Goal: Task Accomplishment & Management: Complete application form

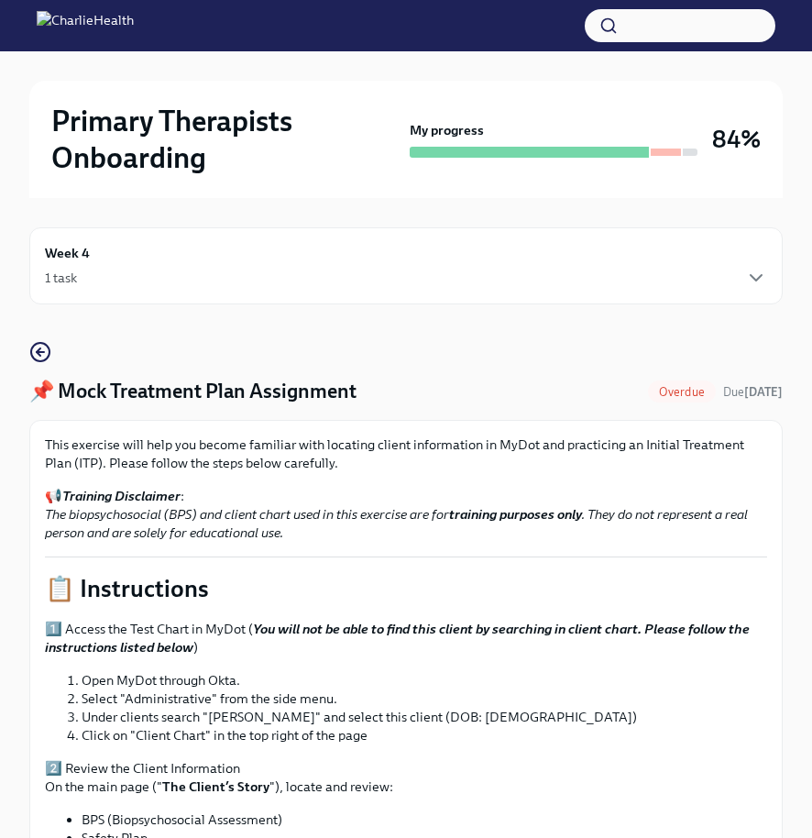
scroll to position [702, 0]
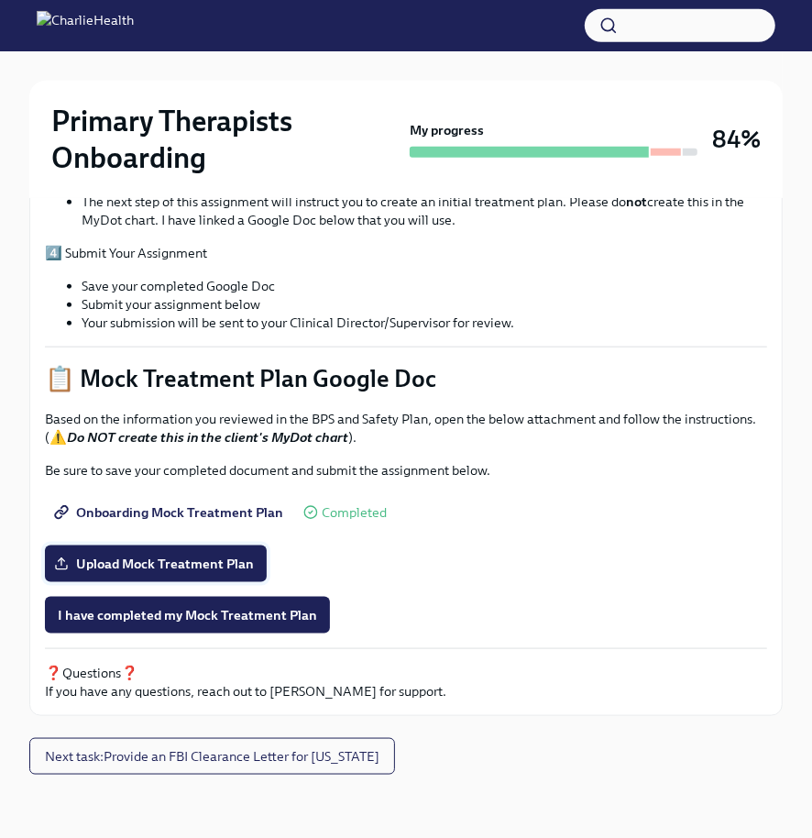
click at [246, 559] on span "Upload Mock Treatment Plan" at bounding box center [156, 563] width 196 height 18
click at [0, 0] on input "Upload Mock Treatment Plan" at bounding box center [0, 0] width 0 height 0
click at [251, 610] on span "I have completed my Mock Treatment Plan" at bounding box center [187, 615] width 259 height 18
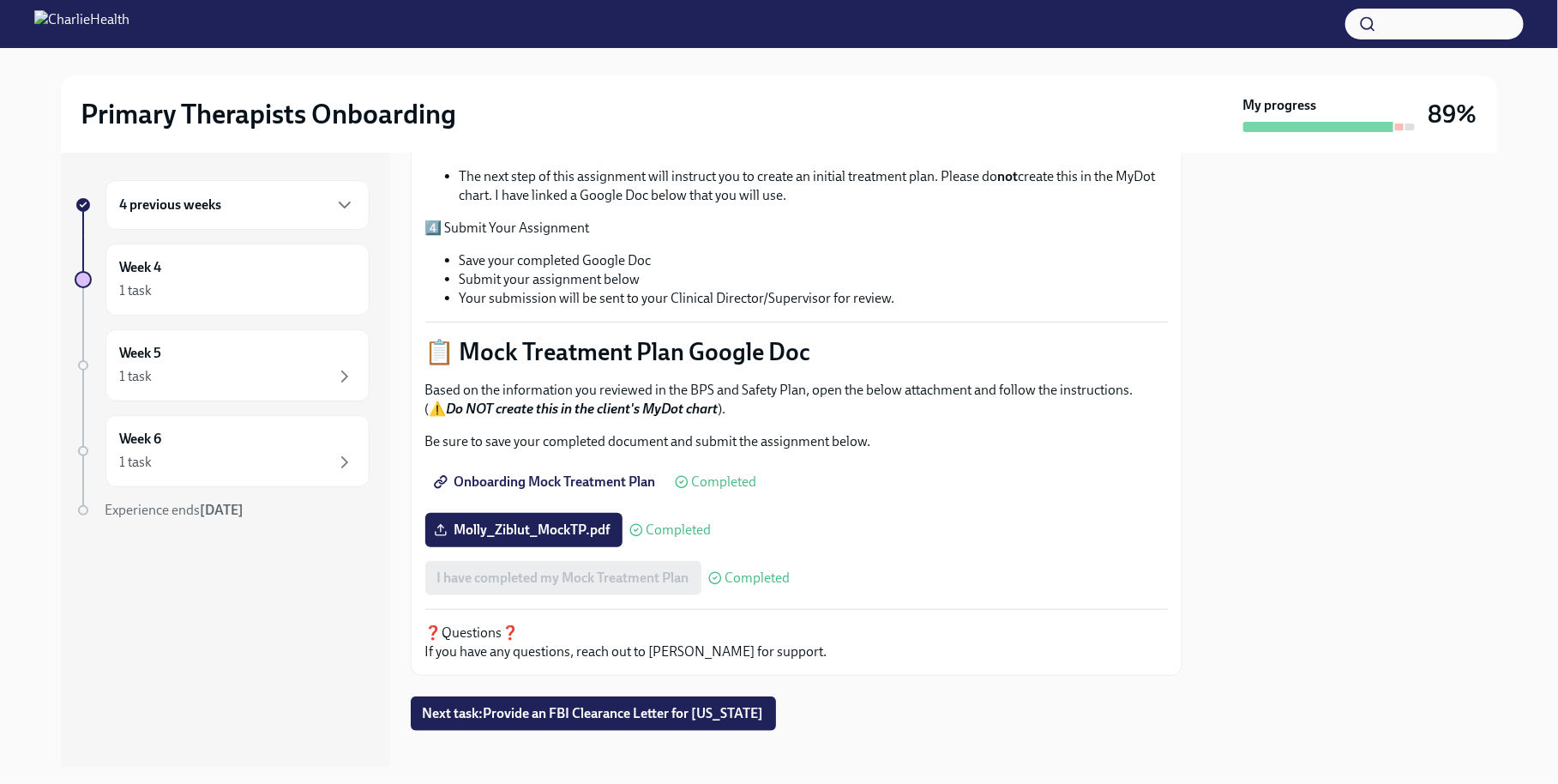
scroll to position [559, 0]
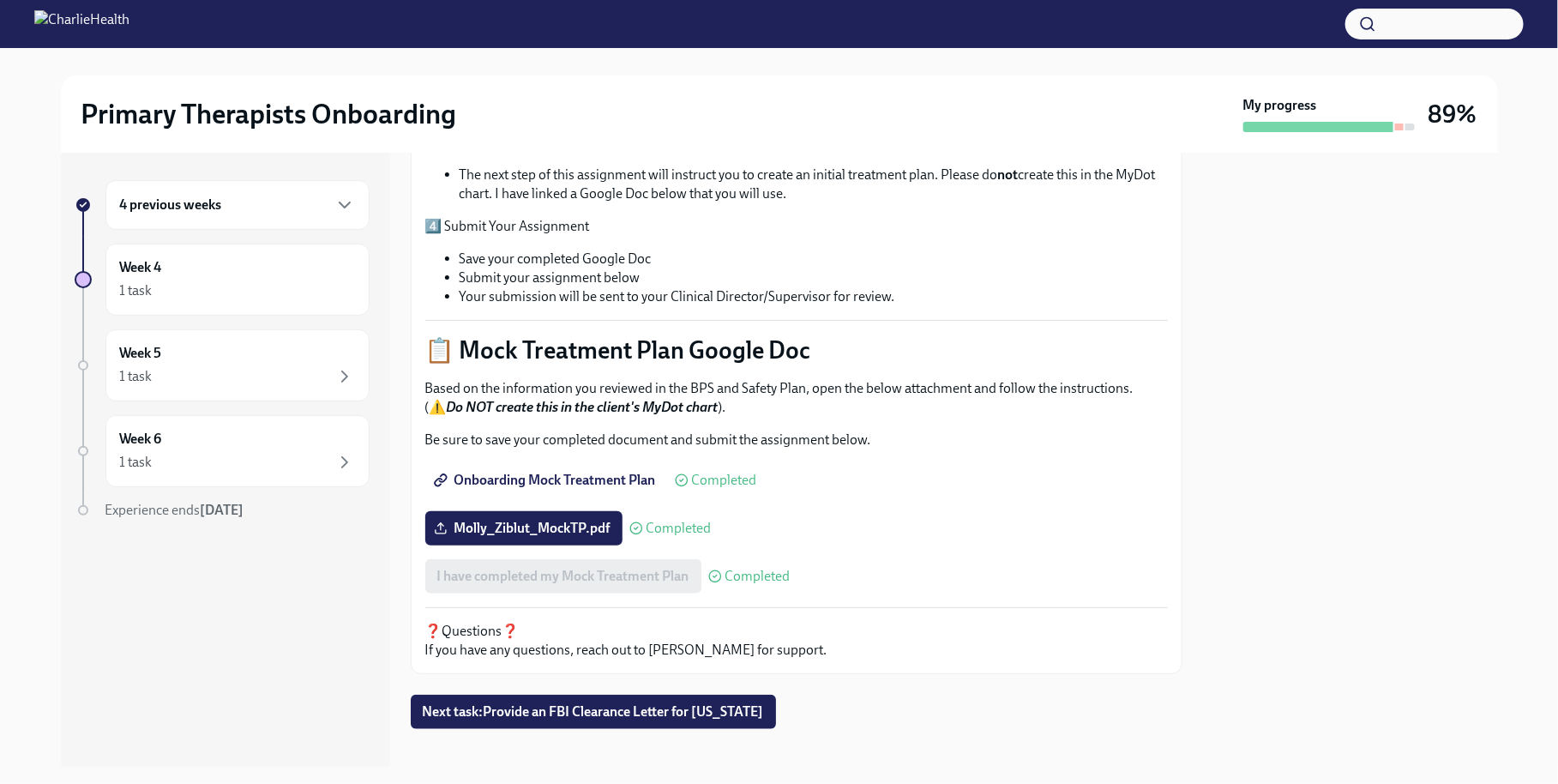
click at [759, 111] on div "My progress" at bounding box center [1329, 114] width 171 height 36
click at [282, 216] on div "4 previous weeks" at bounding box center [238, 204] width 264 height 50
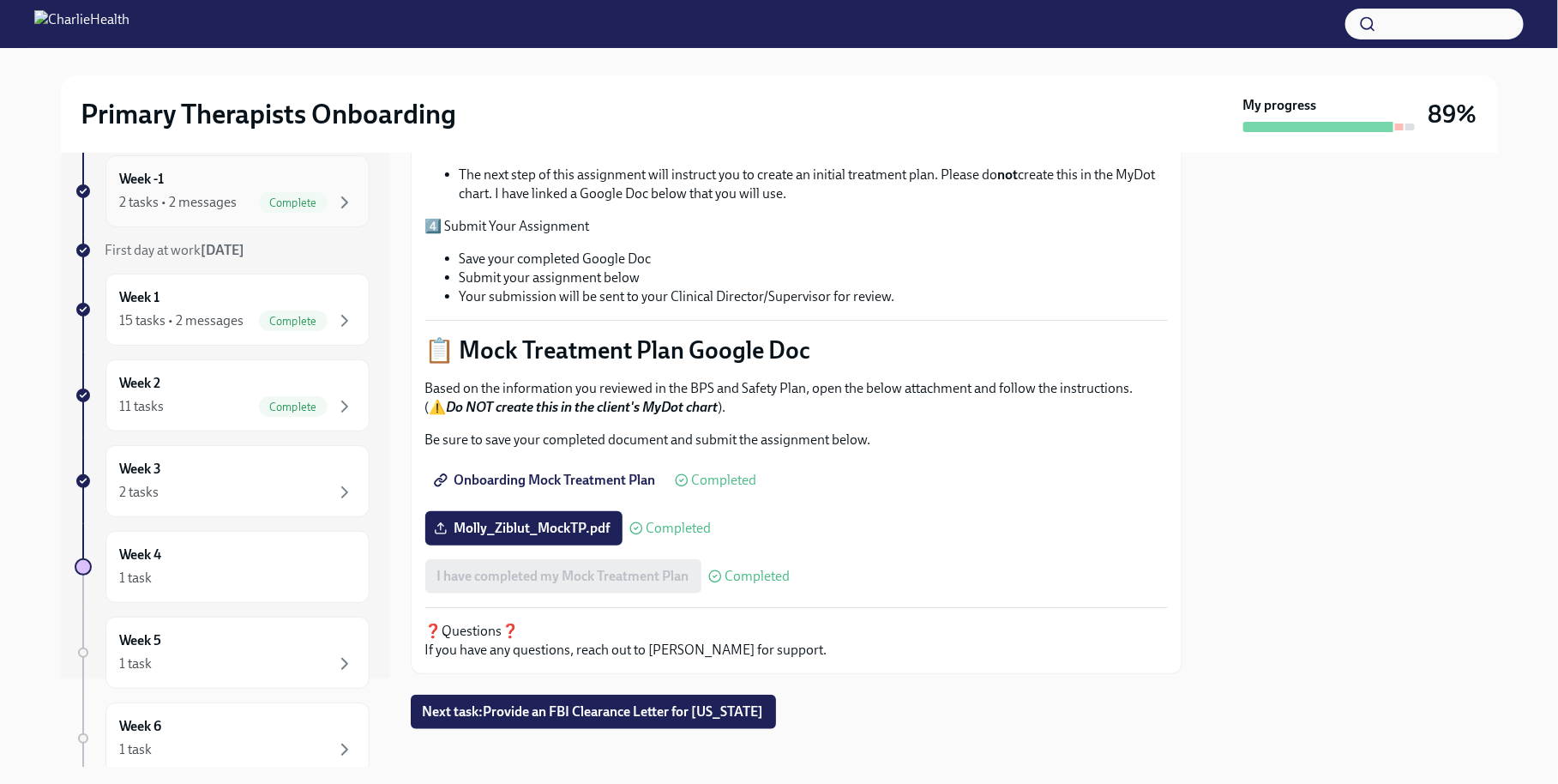
scroll to position [114, 0]
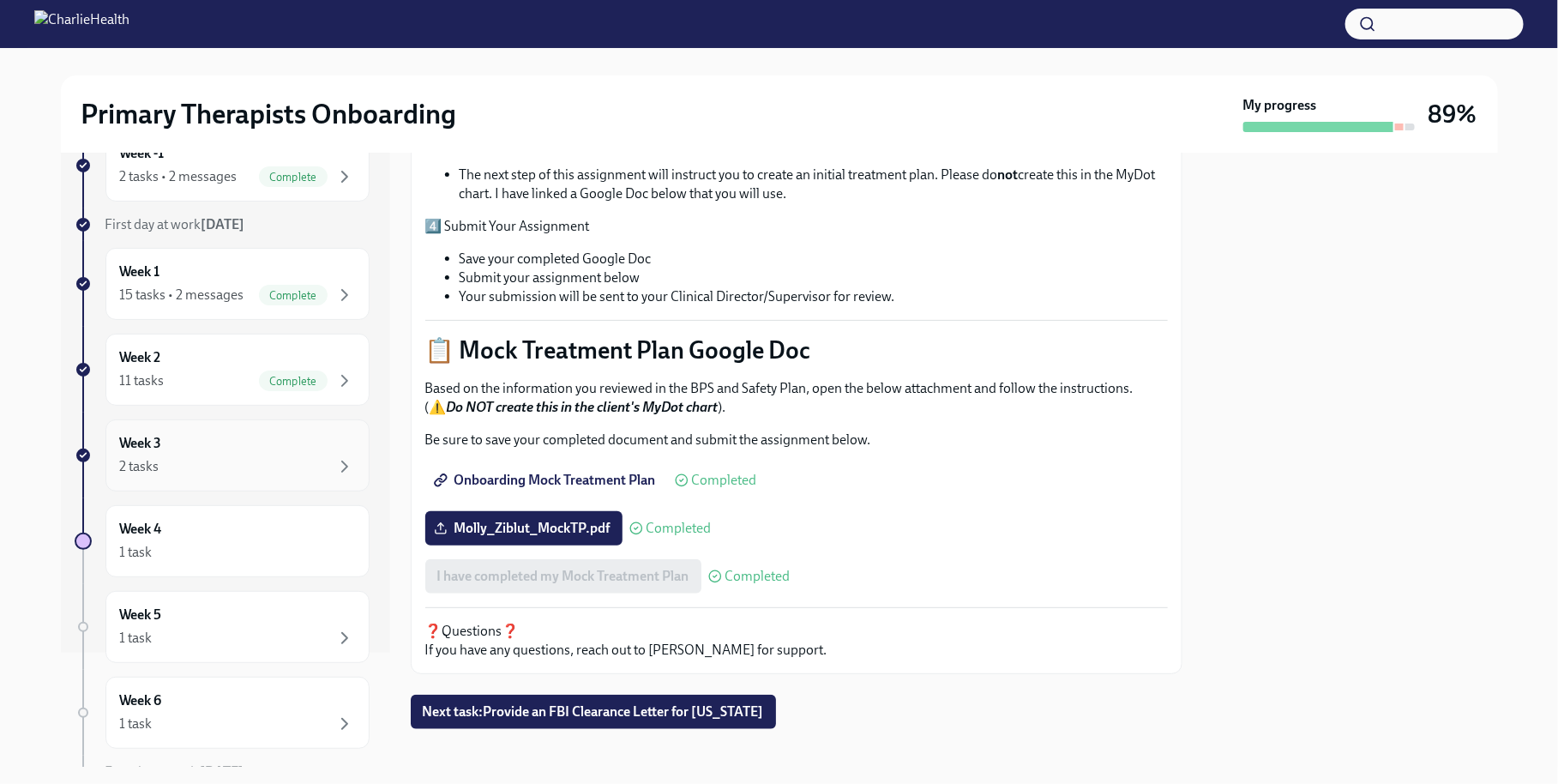
click at [224, 471] on div "2 tasks" at bounding box center [237, 466] width 235 height 21
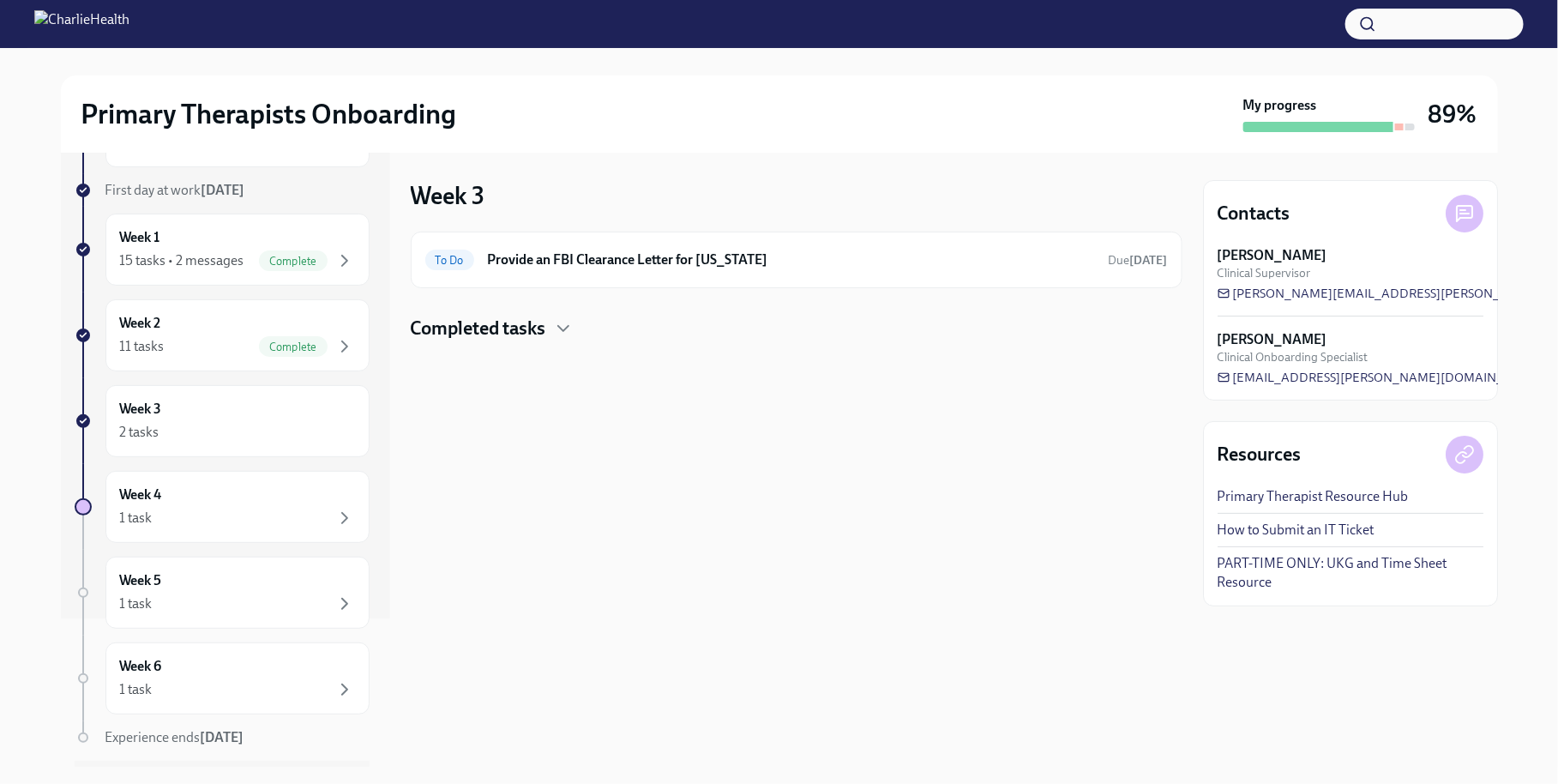
scroll to position [163, 0]
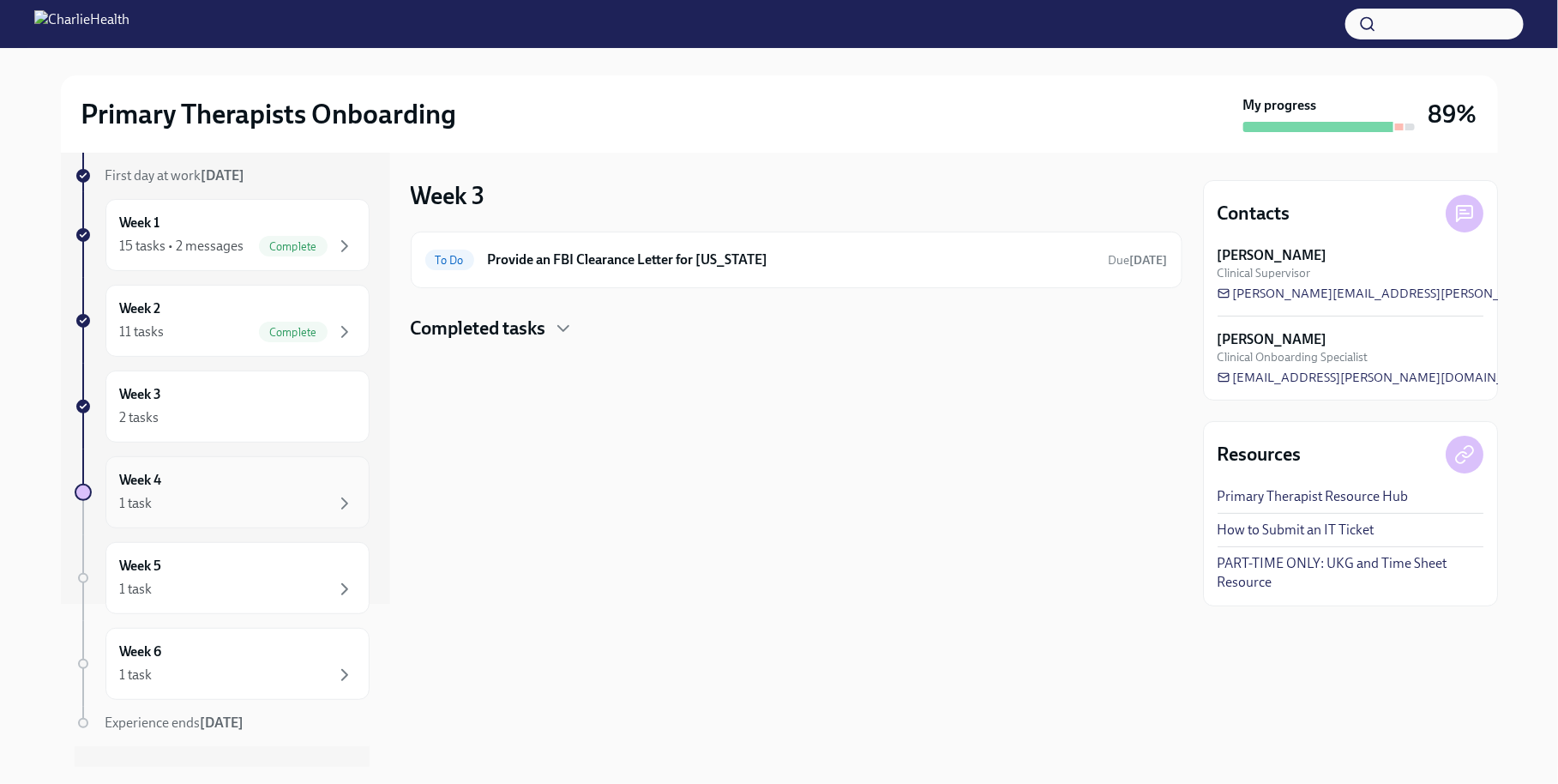
click at [216, 528] on div "Week 4 1 task" at bounding box center [238, 491] width 264 height 72
click at [334, 342] on icon "button" at bounding box center [344, 332] width 21 height 21
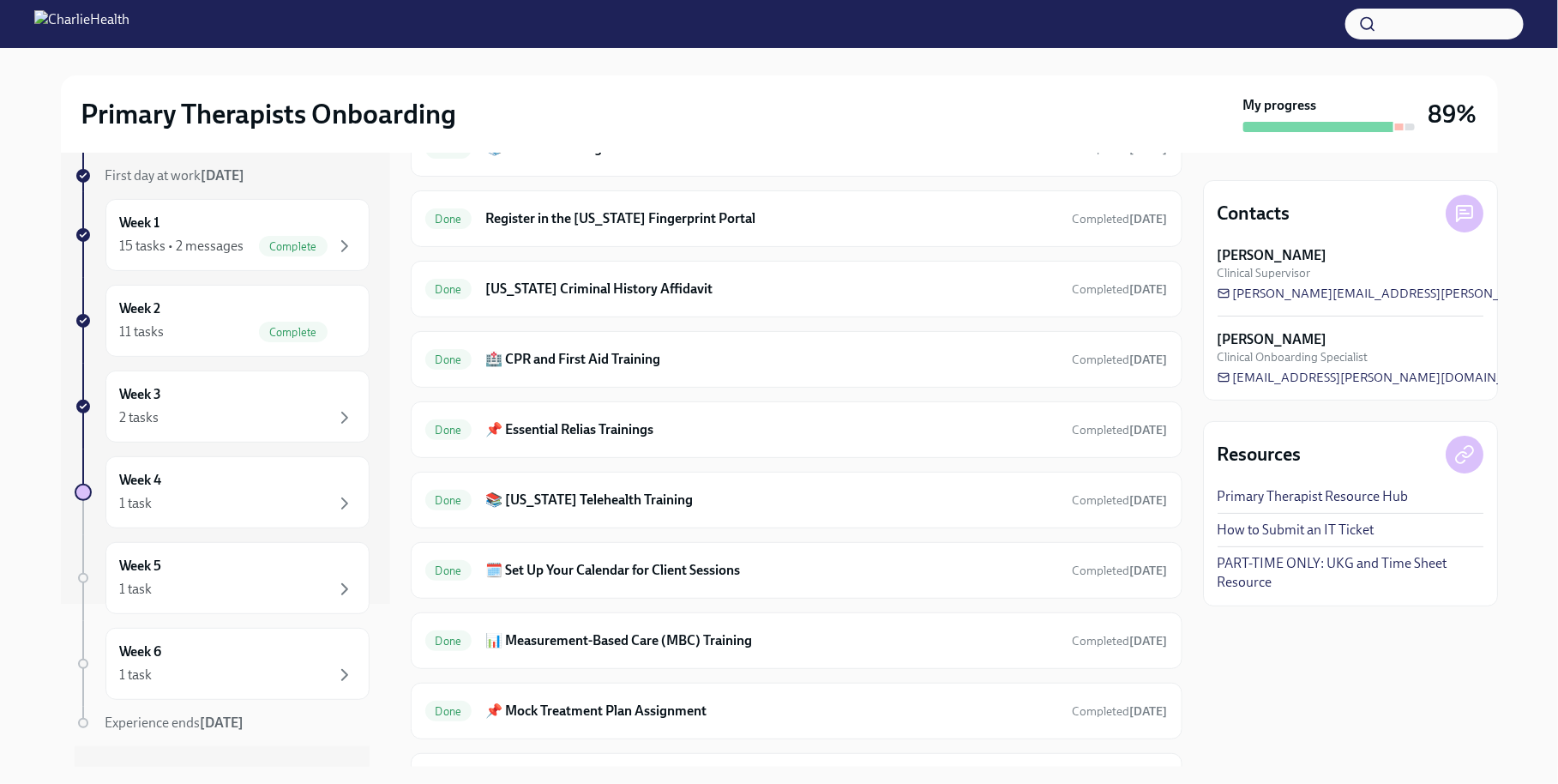
scroll to position [543, 0]
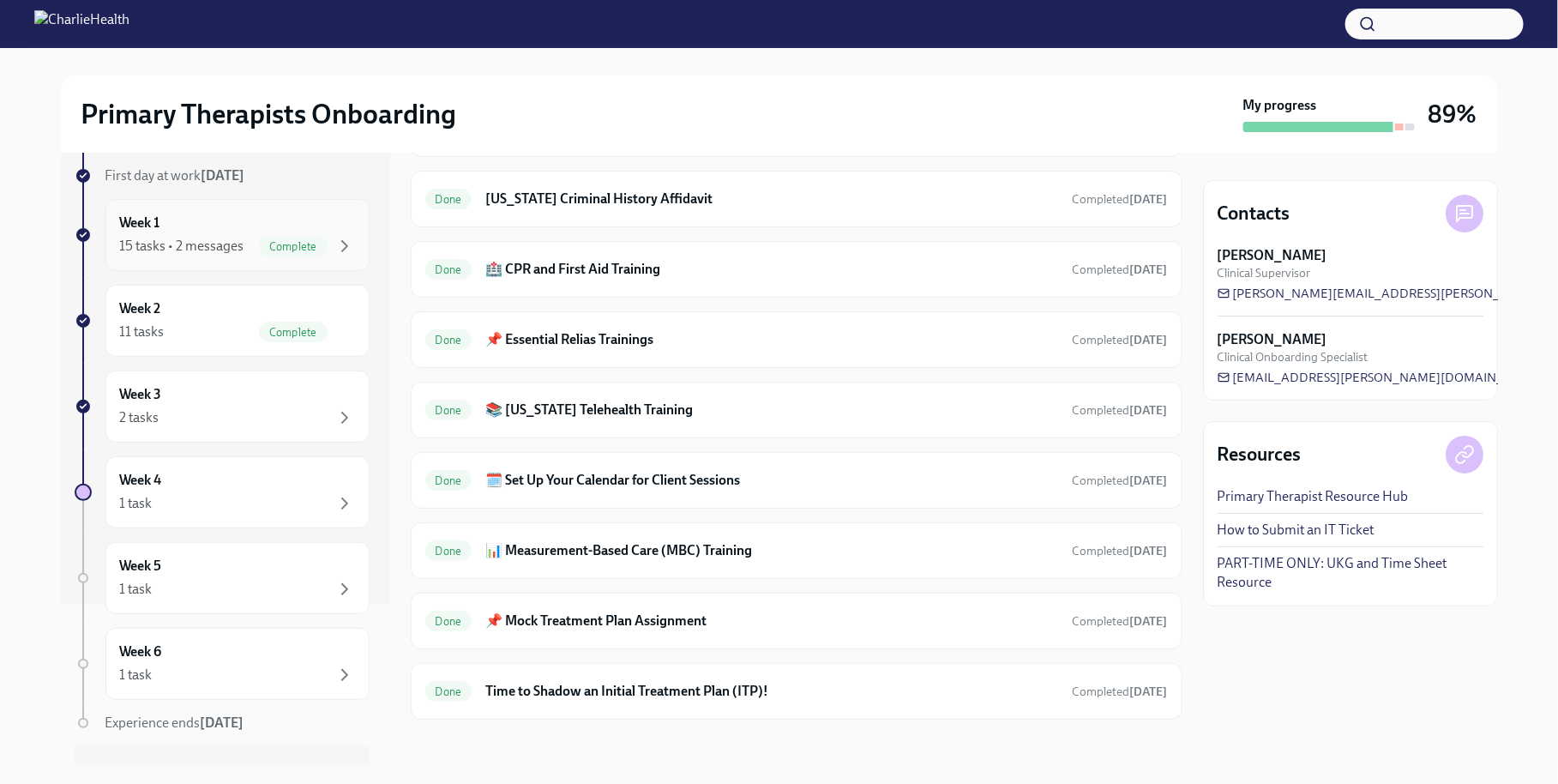
click at [277, 256] on div "Complete" at bounding box center [293, 246] width 68 height 21
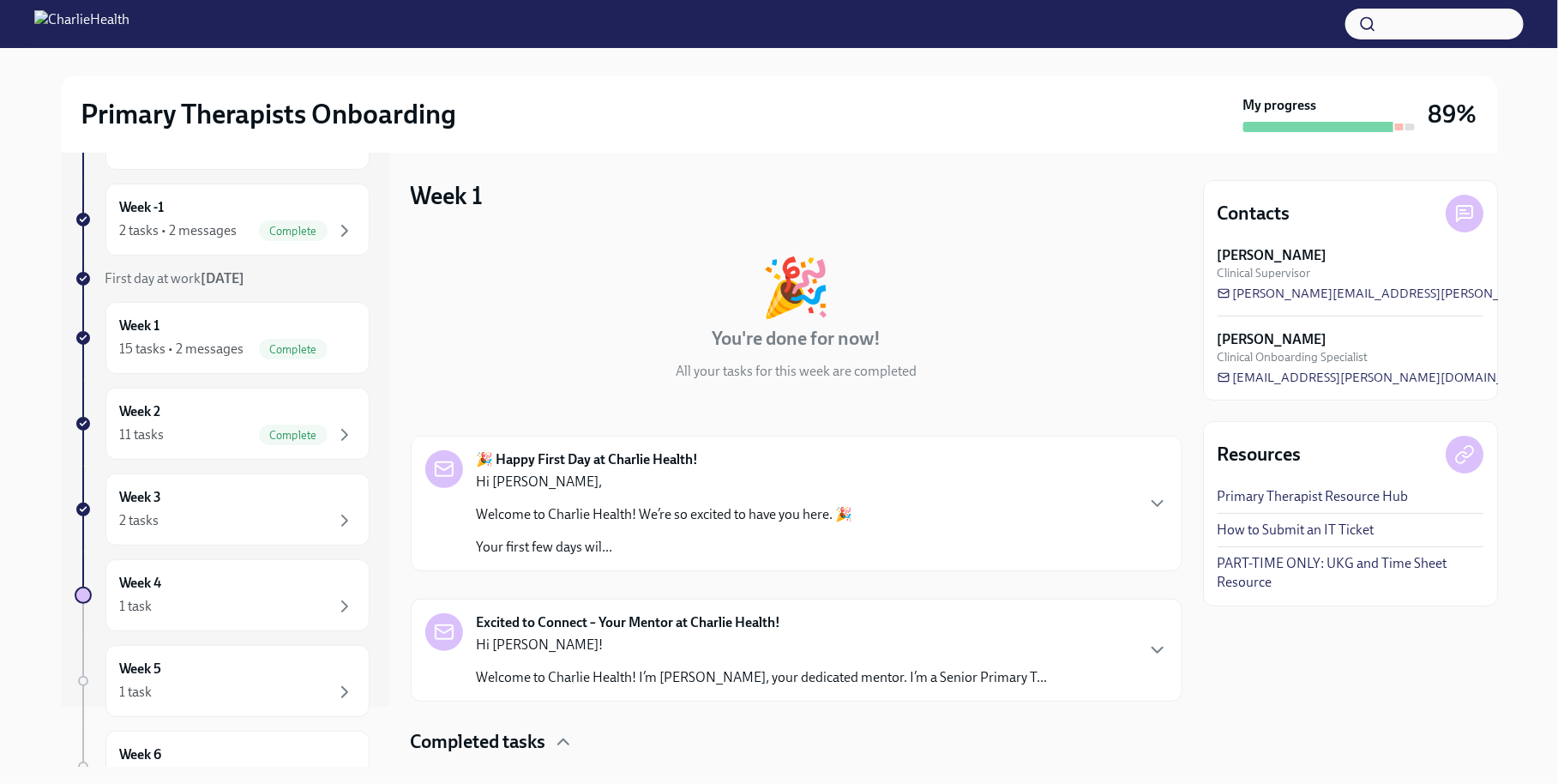
scroll to position [9, 0]
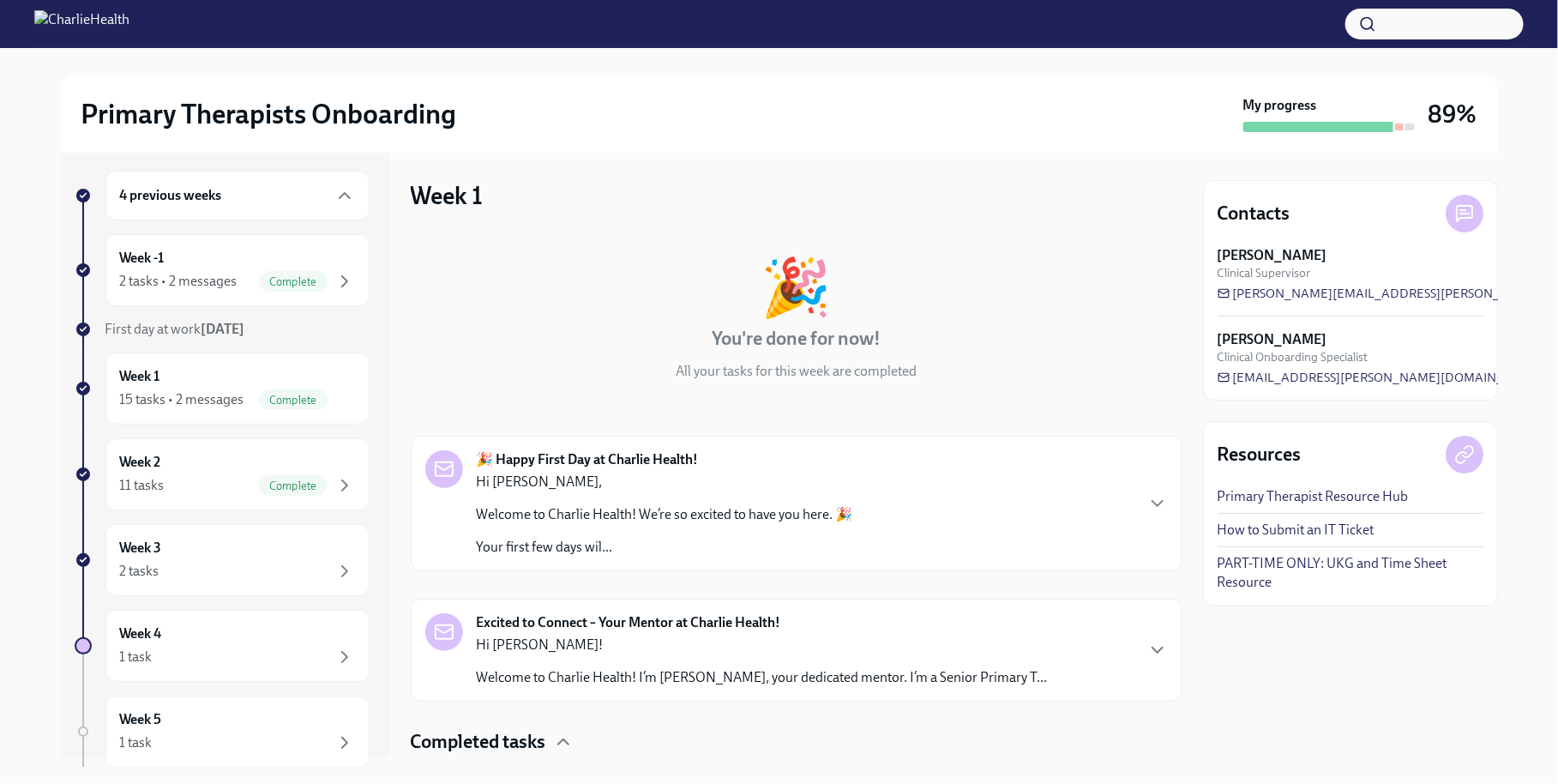
click at [198, 195] on h6 "4 previous weeks" at bounding box center [170, 196] width 102 height 19
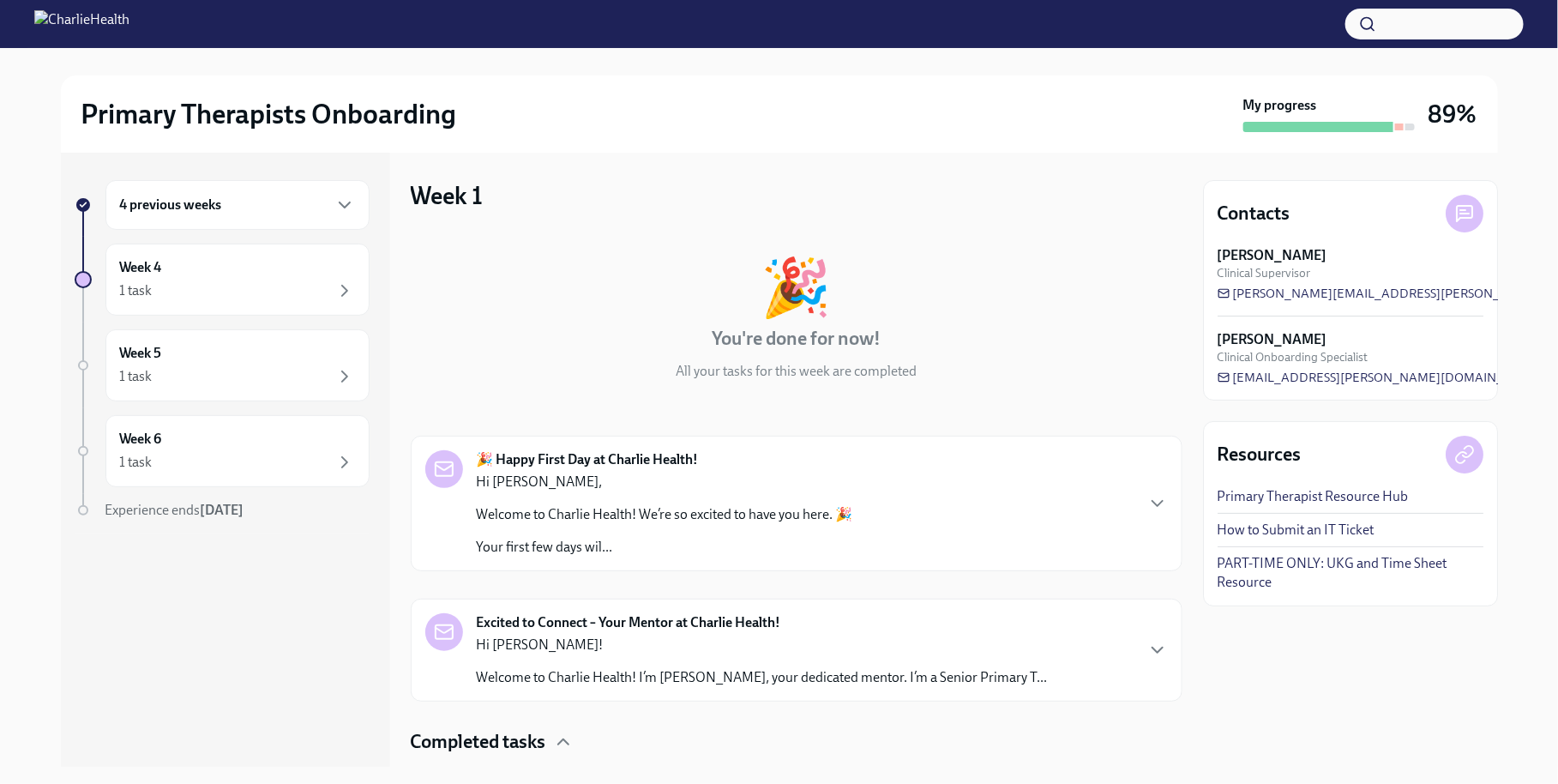
click at [198, 196] on h6 "4 previous weeks" at bounding box center [170, 205] width 102 height 19
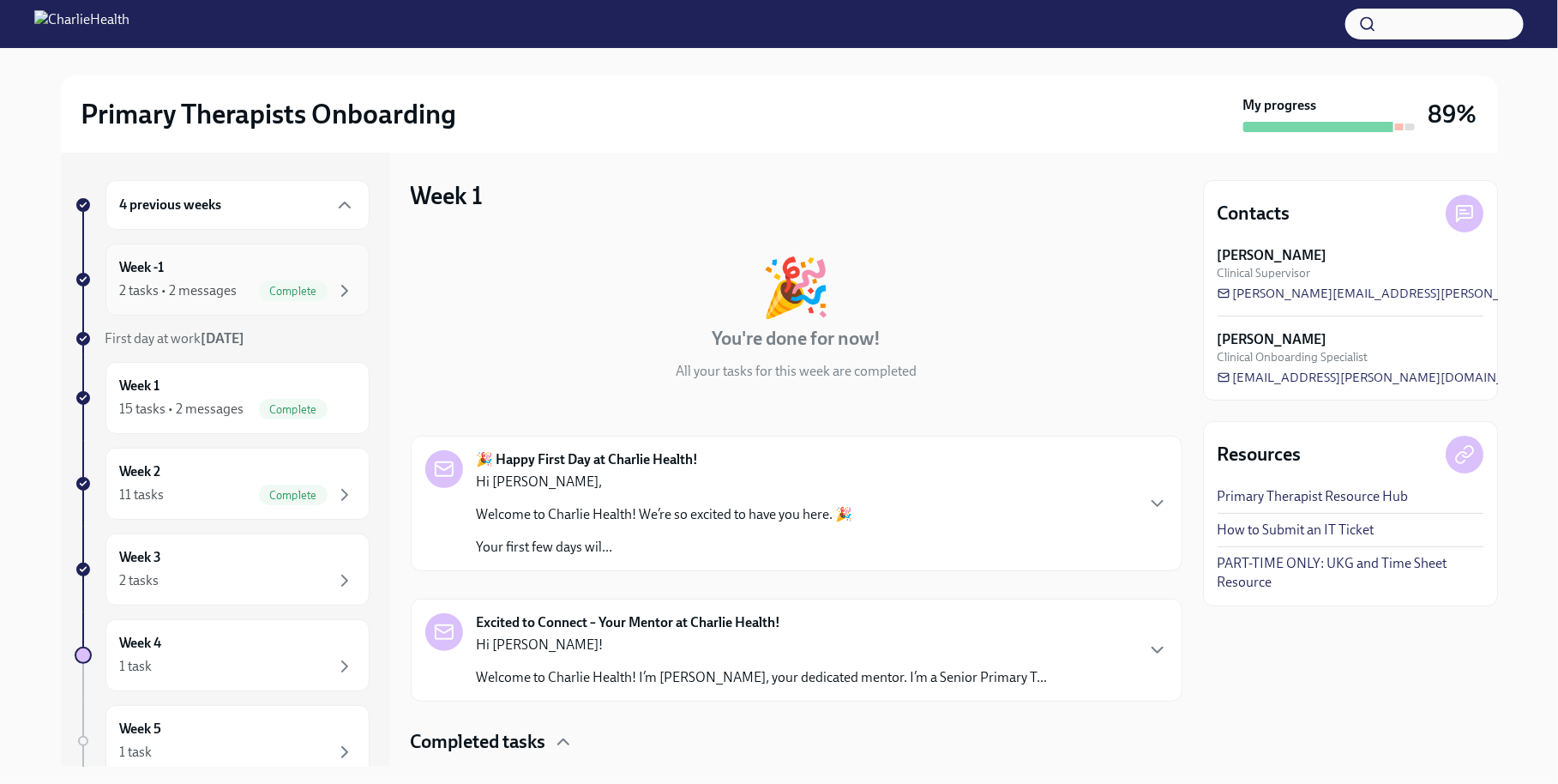
click at [197, 290] on div "2 tasks • 2 messages" at bounding box center [179, 291] width 118 height 19
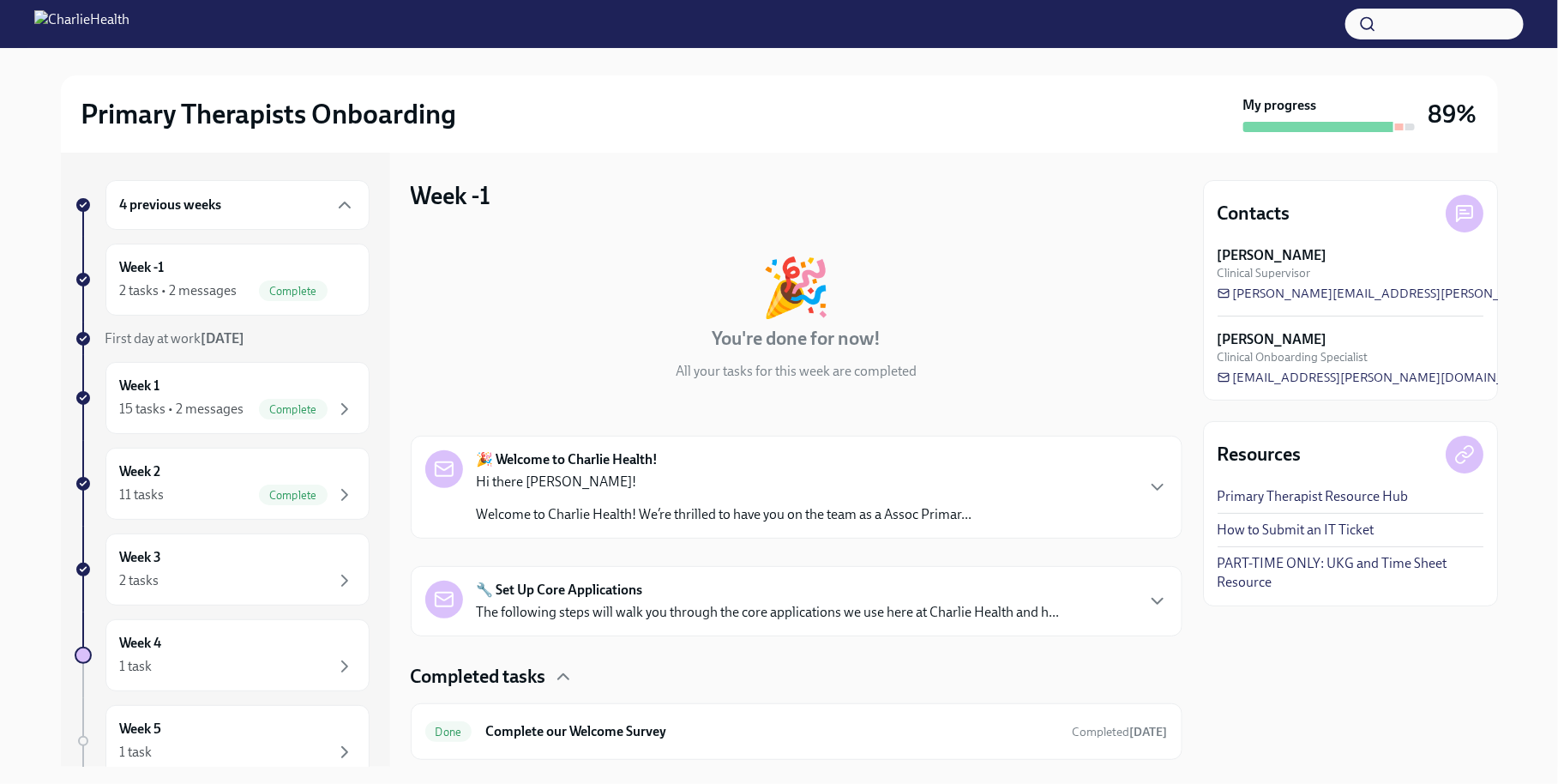
scroll to position [116, 0]
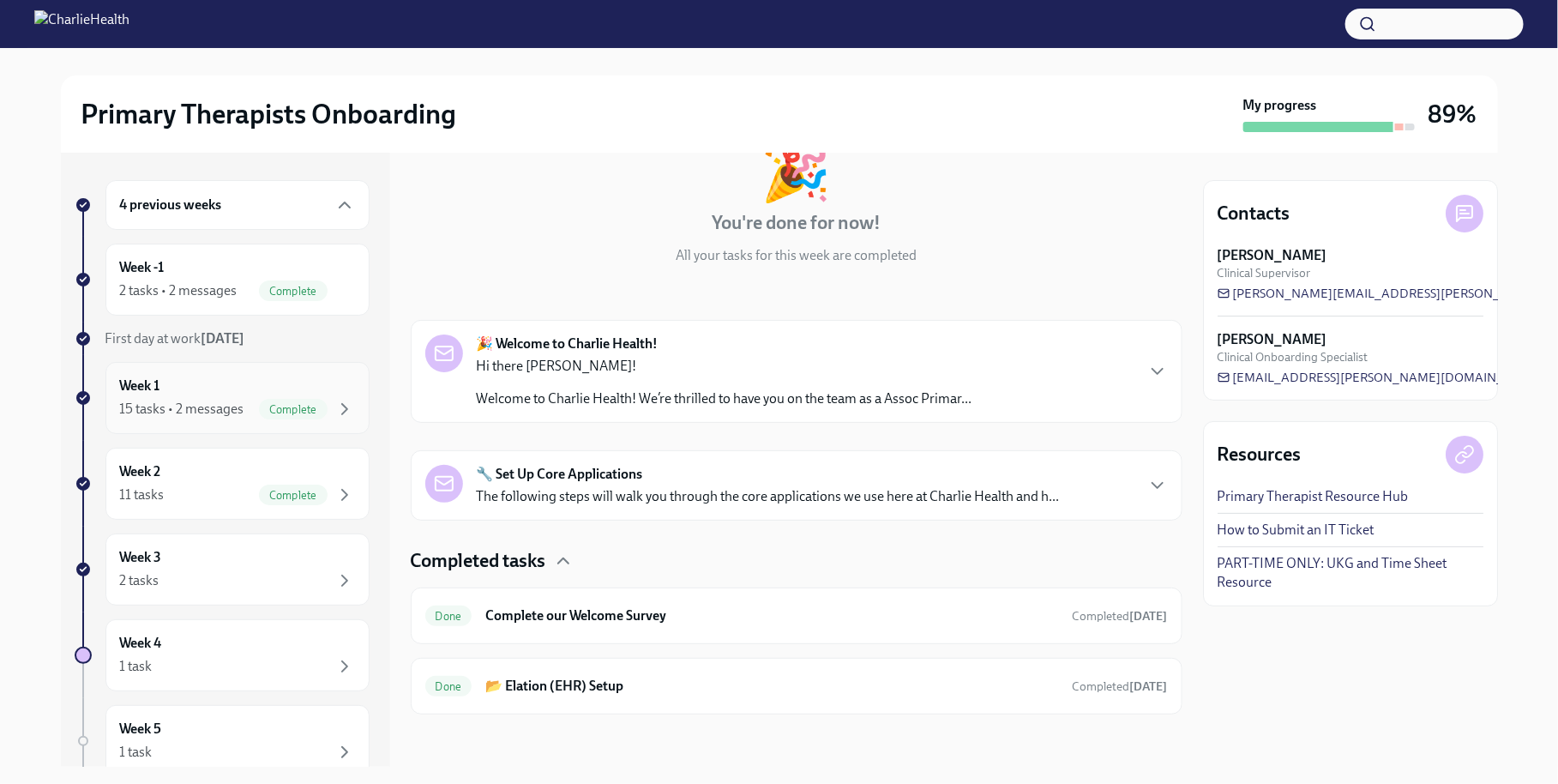
click at [276, 373] on div "Week 1 15 tasks • 2 messages Complete" at bounding box center [238, 398] width 264 height 72
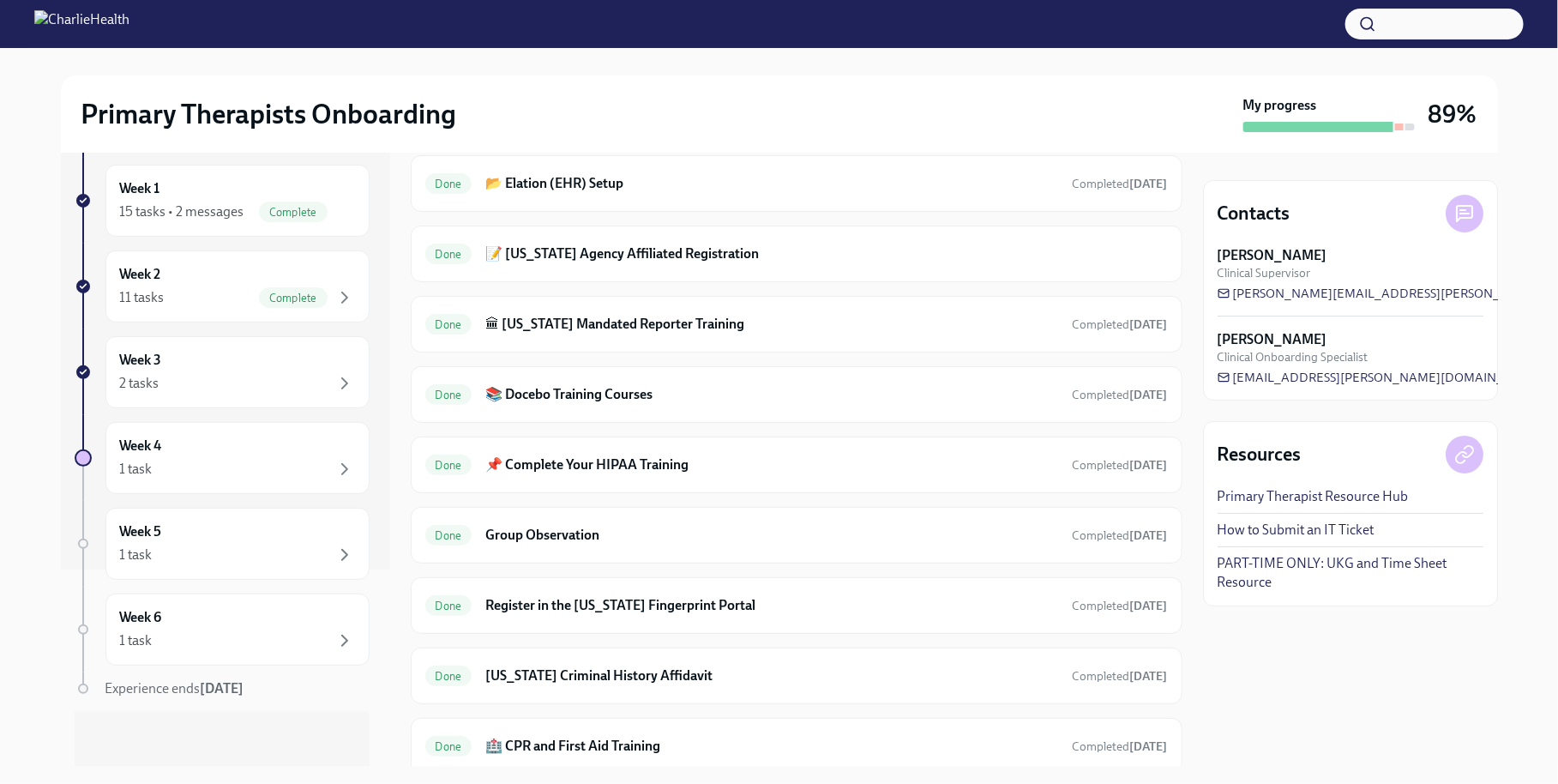
scroll to position [1085, 0]
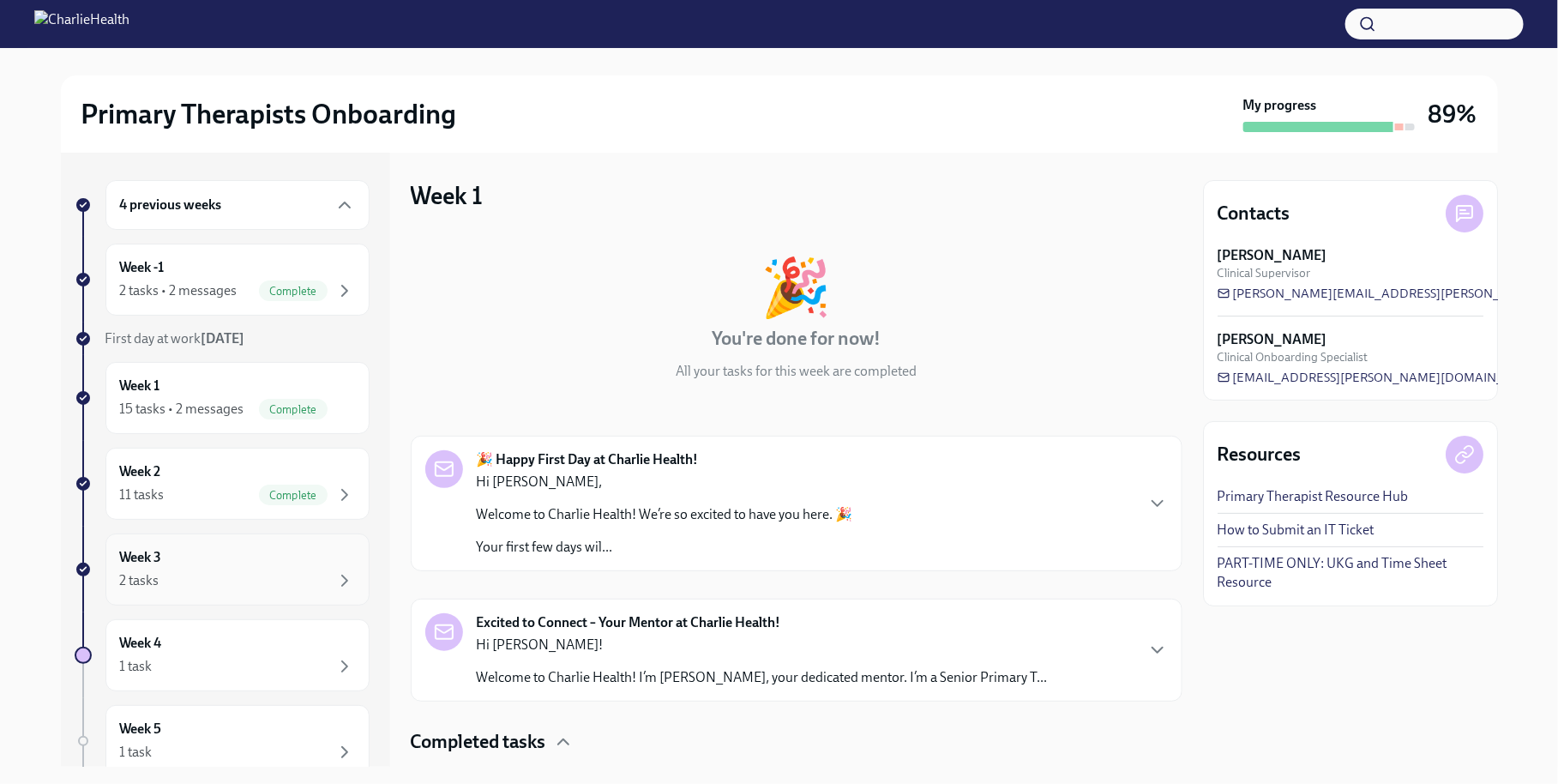
click at [201, 590] on div "2 tasks" at bounding box center [237, 580] width 235 height 21
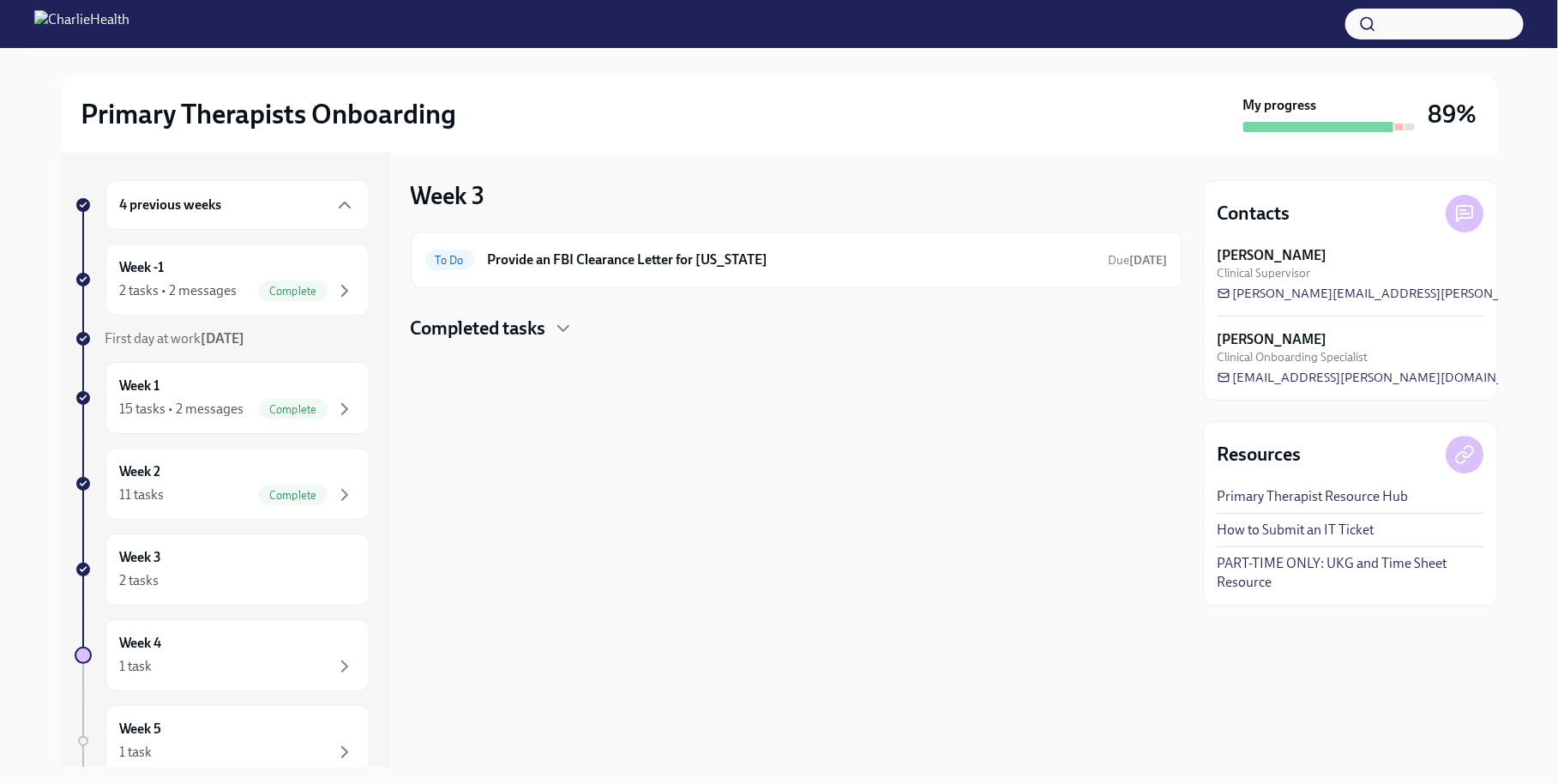
click at [220, 627] on div "4 previous weeks Week -1 2 tasks • 2 messages Complete First day at work [DATE]…" at bounding box center [222, 572] width 295 height 784
click at [244, 490] on div "Week 2 11 tasks Complete" at bounding box center [237, 484] width 235 height 43
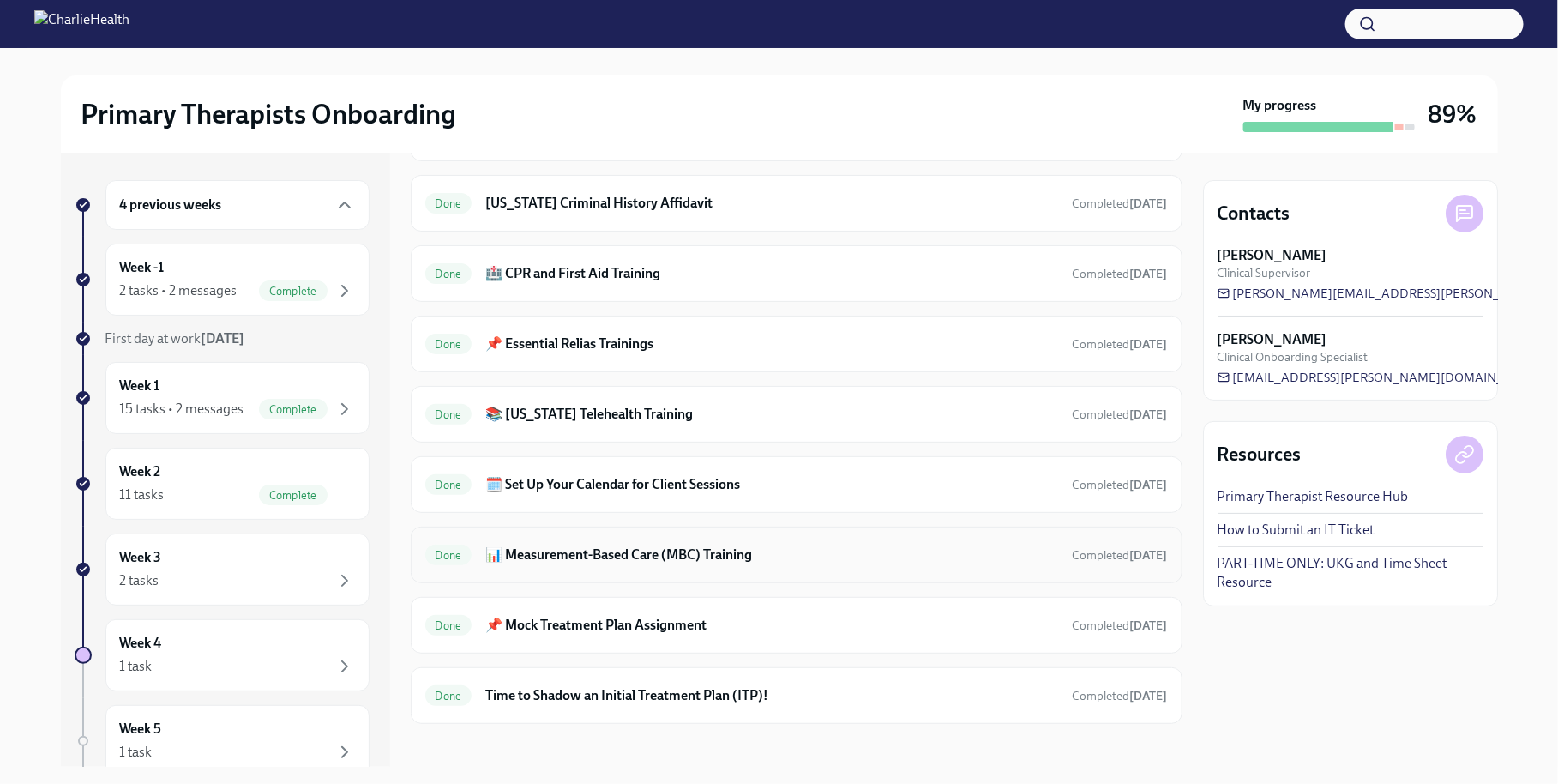
scroll to position [543, 0]
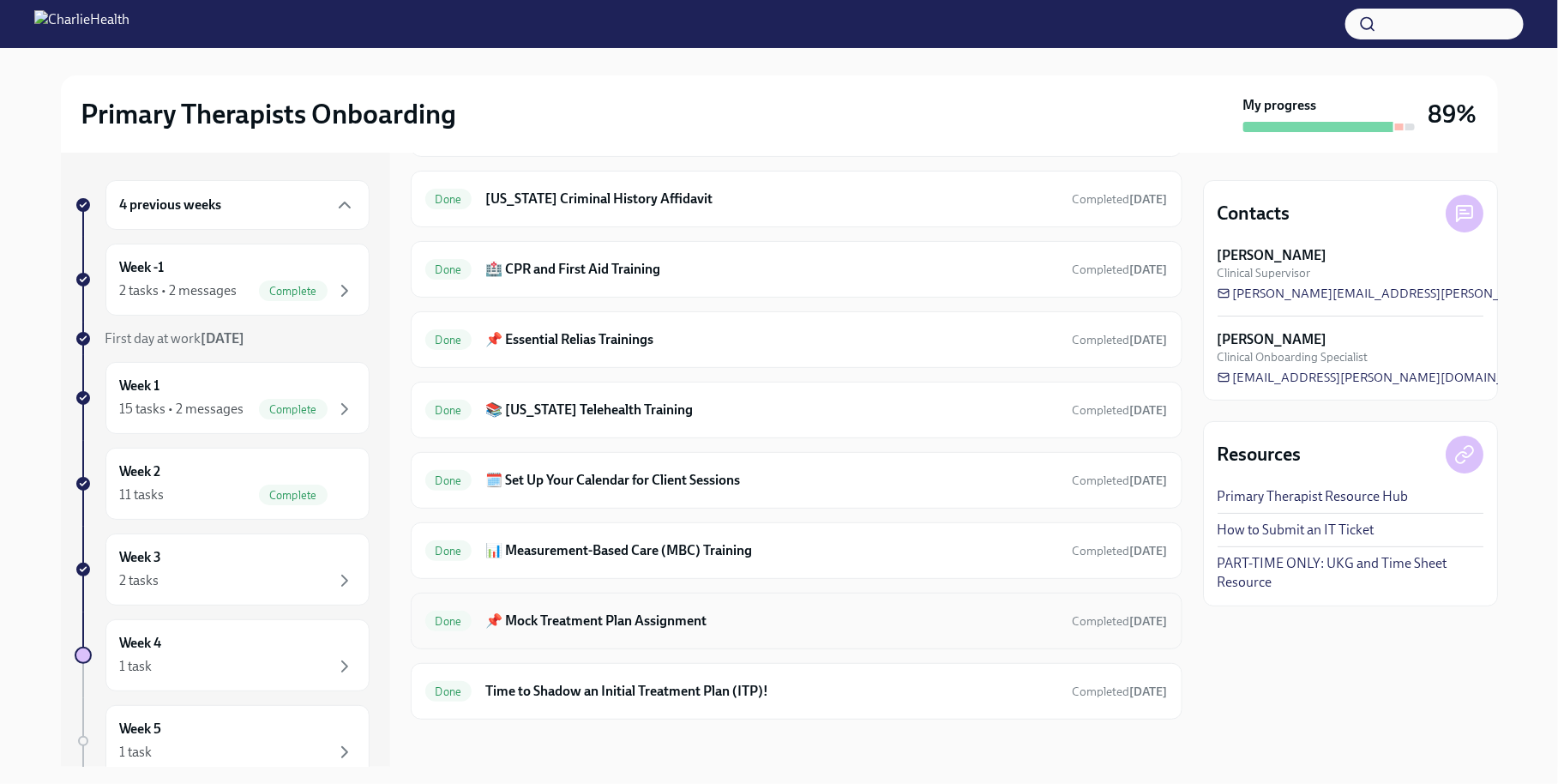
click at [608, 611] on h6 "📌 Mock Treatment Plan Assignment" at bounding box center [772, 620] width 573 height 19
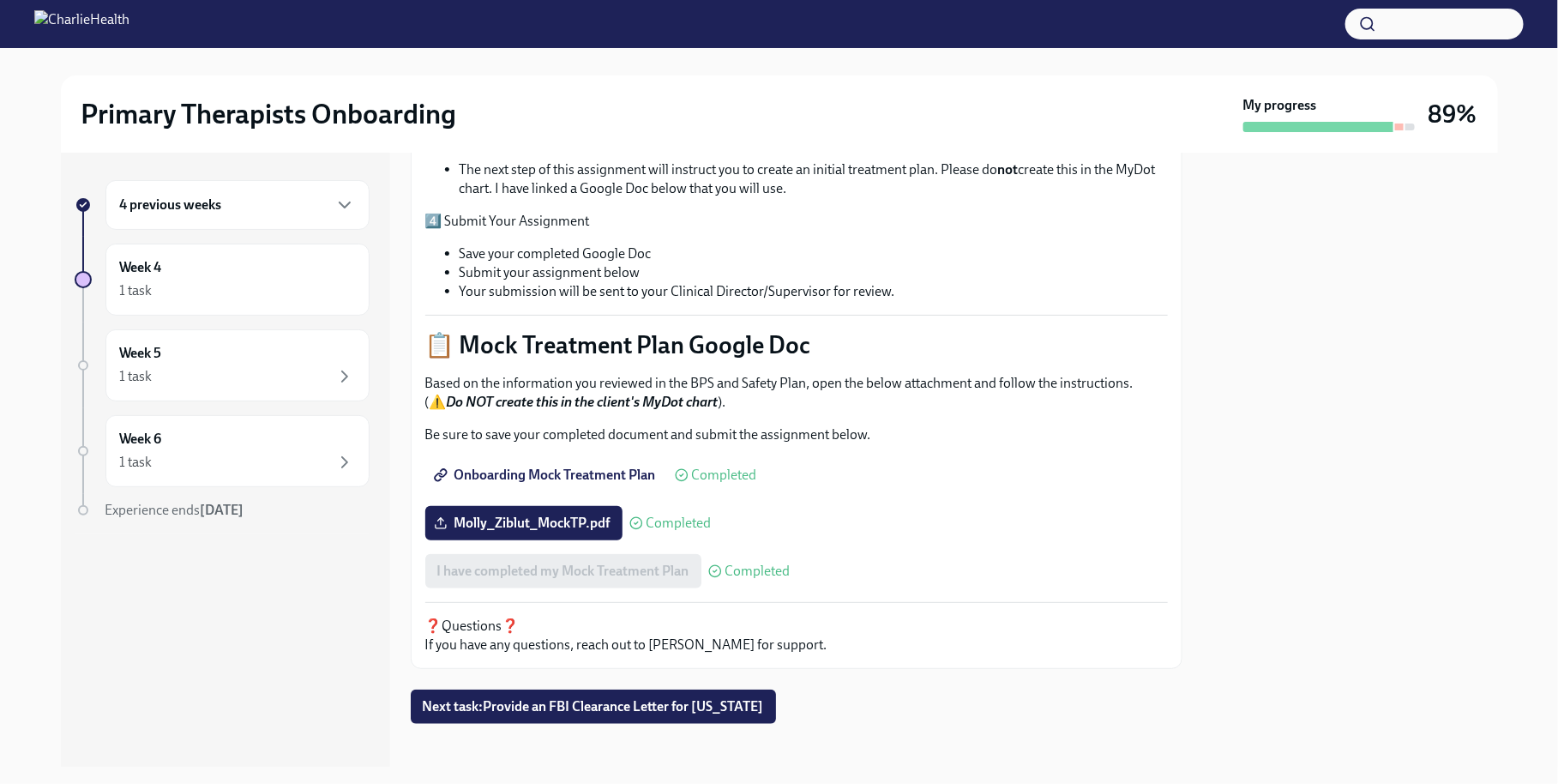
scroll to position [577, 0]
